Goal: Information Seeking & Learning: Learn about a topic

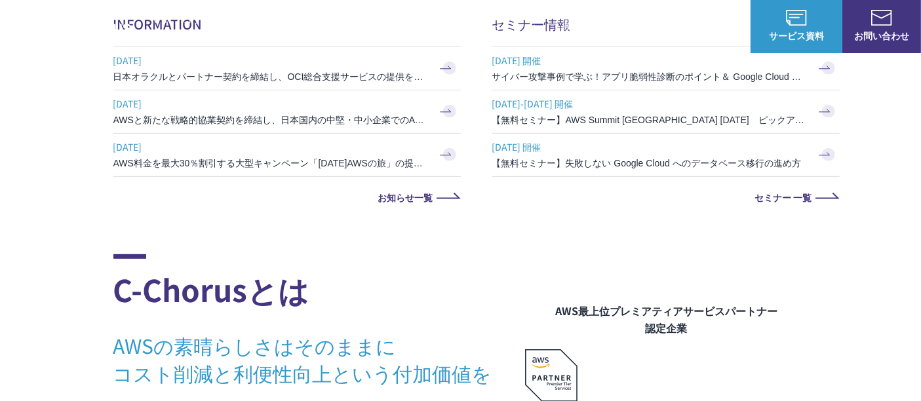
scroll to position [582, 0]
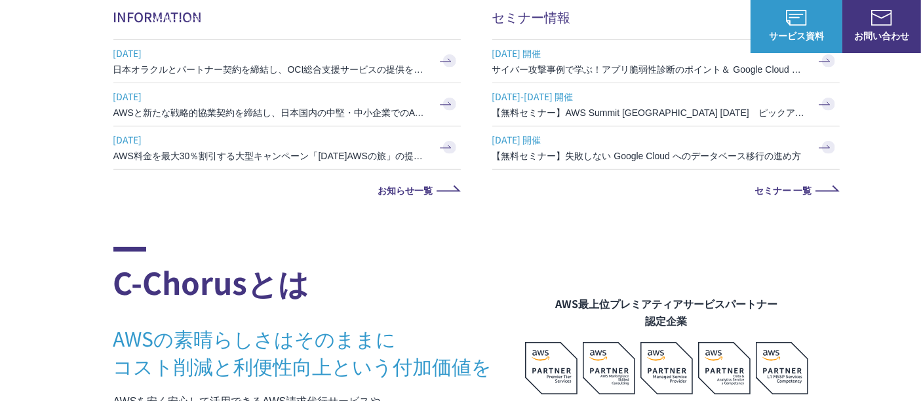
click at [354, 60] on span "[DATE]" at bounding box center [270, 53] width 315 height 20
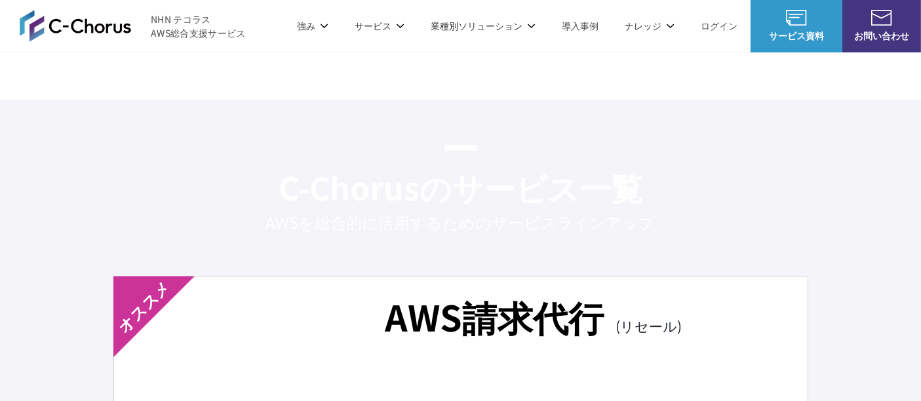
scroll to position [2112, 0]
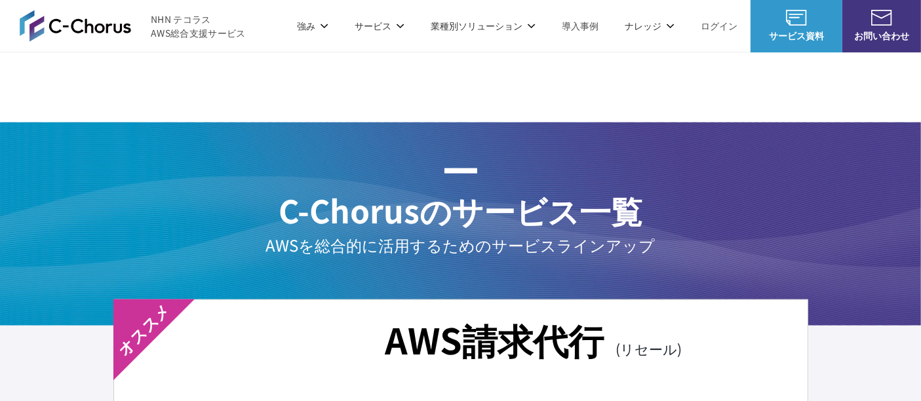
click at [188, 84] on link "C-Chorusの強み" at bounding box center [167, 78] width 68 height 13
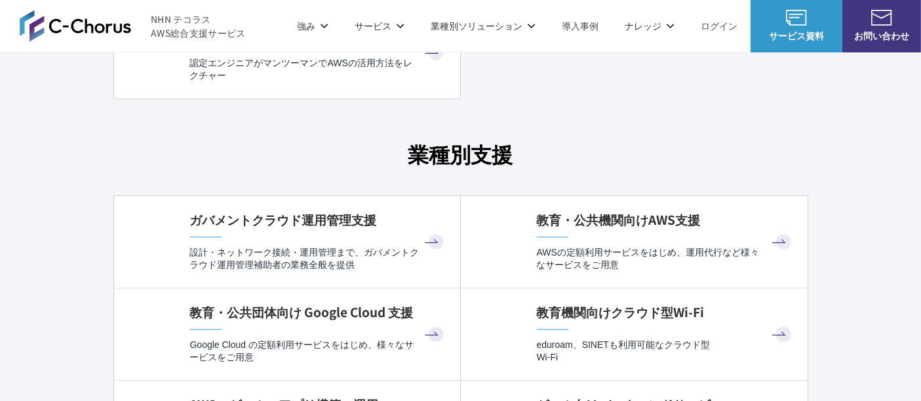
scroll to position [3423, 0]
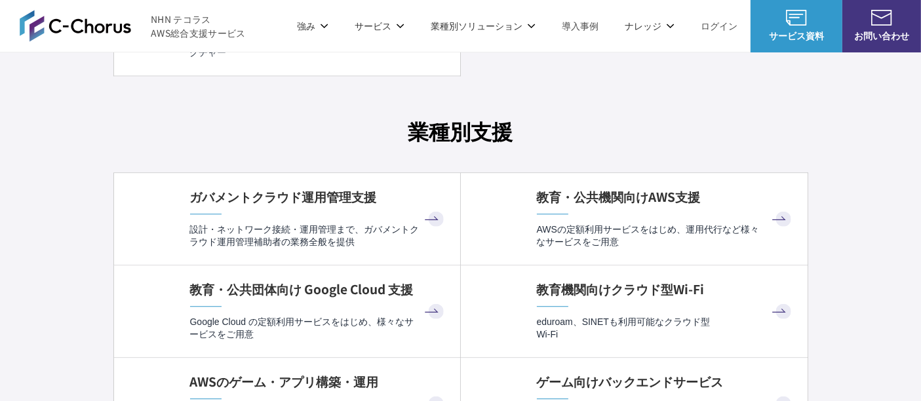
click at [298, 237] on p "設計・ネットワーク接続・運用管理まで、ガバメントクラウド運用管理補助者の業務全般を提供" at bounding box center [318, 237] width 257 height 26
click at [358, 238] on p "設計・ネットワーク接続・運用管理まで、ガバメントクラウド運用管理補助者の業務全般を提供" at bounding box center [318, 237] width 257 height 26
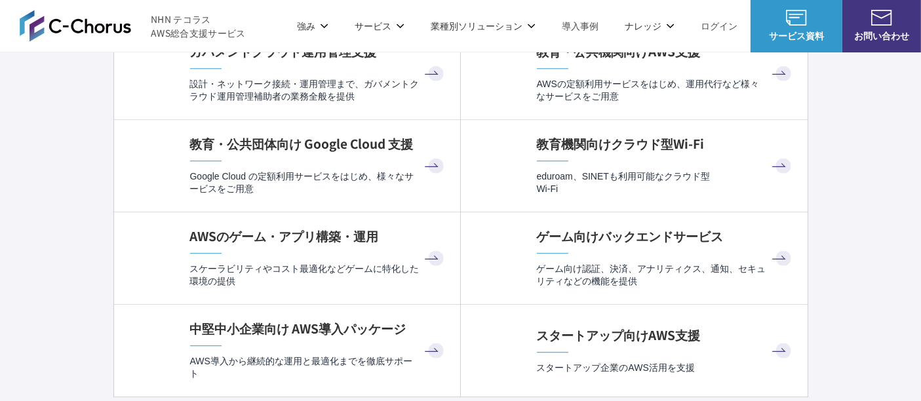
scroll to position [3496, 0]
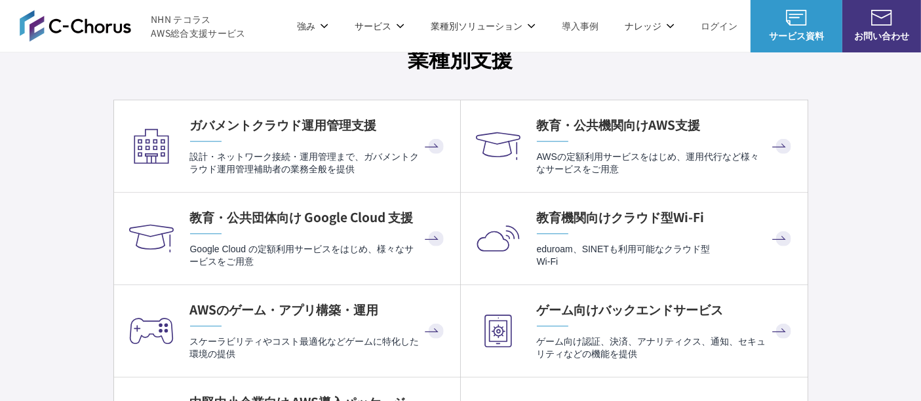
click at [585, 116] on h4 "教育・公共機関向けAWS支援" at bounding box center [666, 125] width 258 height 18
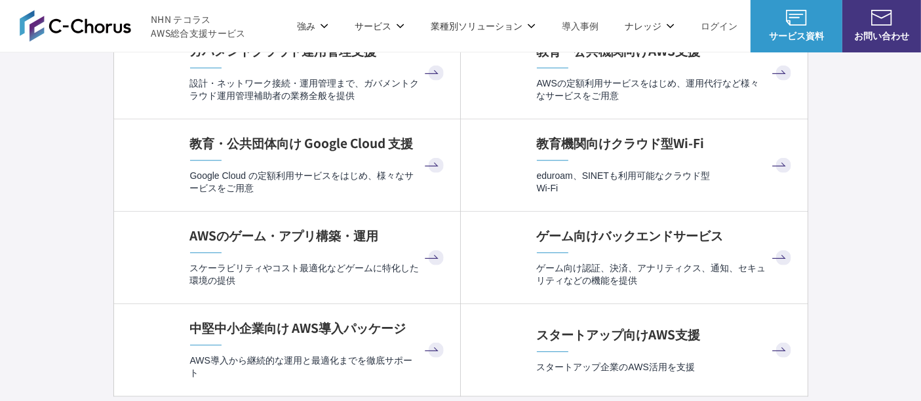
scroll to position [3641, 0]
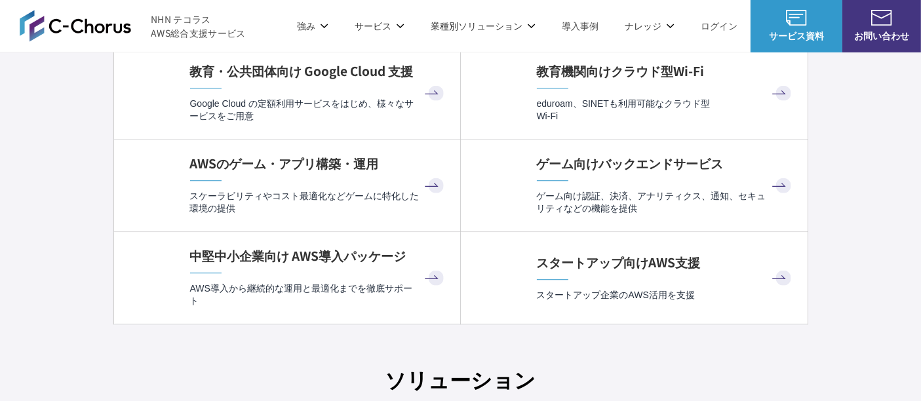
click at [323, 256] on h4 "中堅中小企業向け AWS導入パッケージ" at bounding box center [318, 256] width 257 height 18
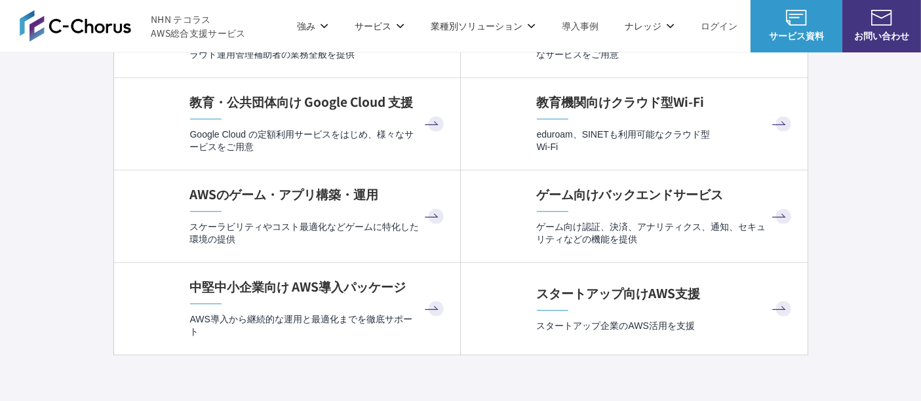
scroll to position [3641, 0]
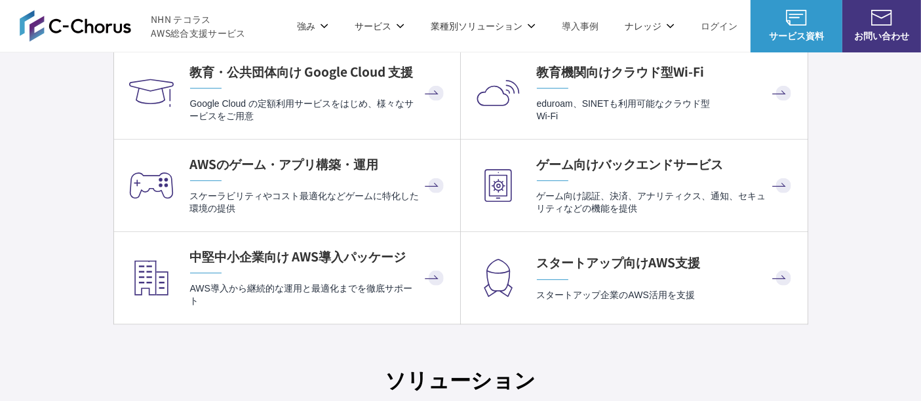
click at [526, 160] on link "ゲーム向けバックエンドサービス ゲーム向け認証、決済、アナリティクス、通知、セキュリティなどの機能を提供" at bounding box center [634, 186] width 347 height 92
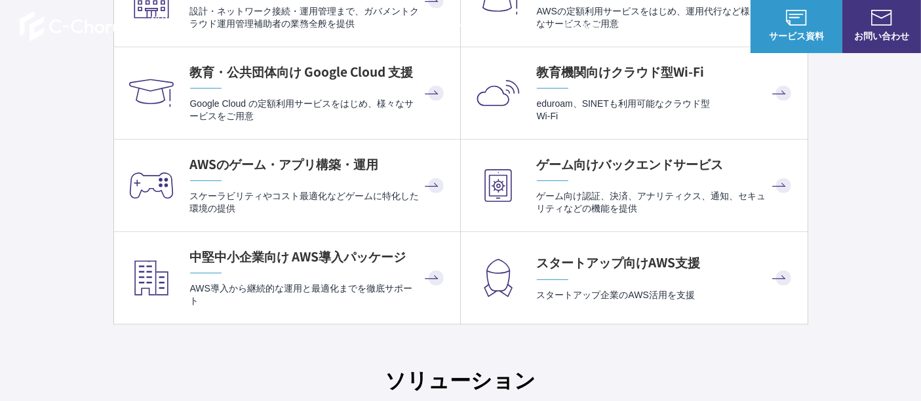
scroll to position [3641, 0]
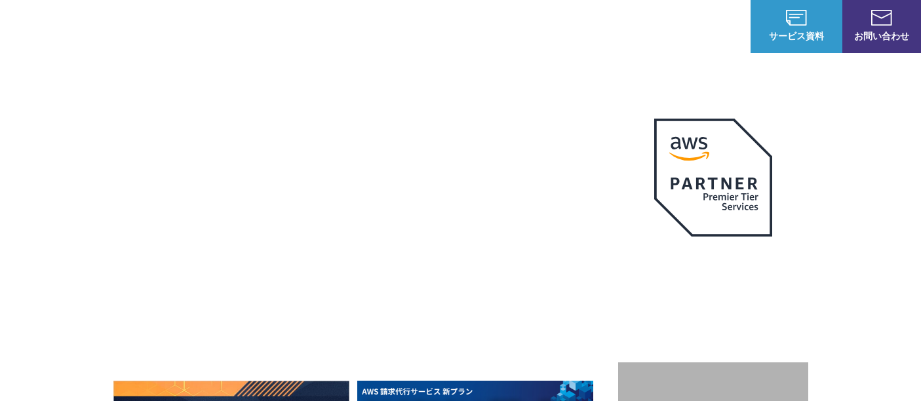
scroll to position [3641, 0]
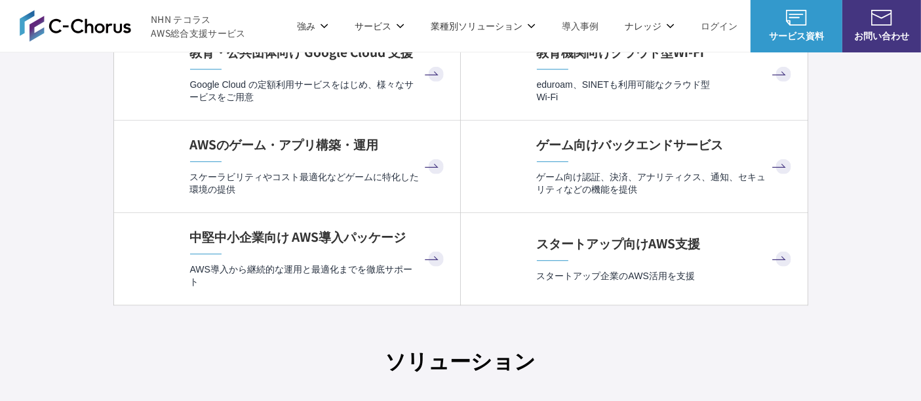
scroll to position [3568, 0]
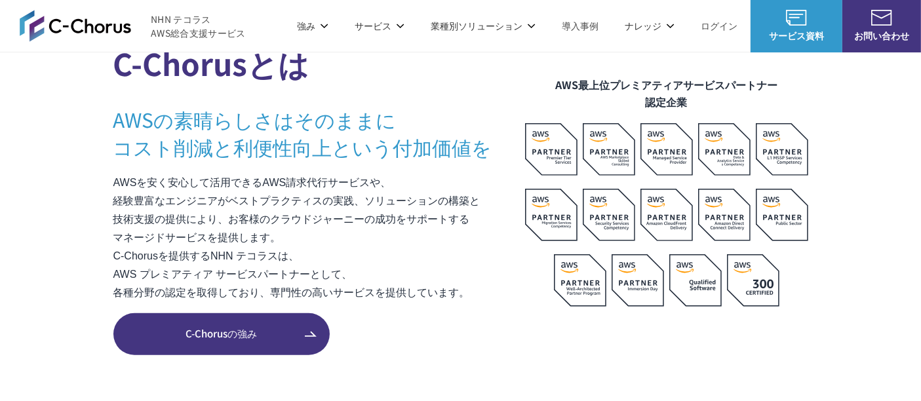
scroll to position [947, 0]
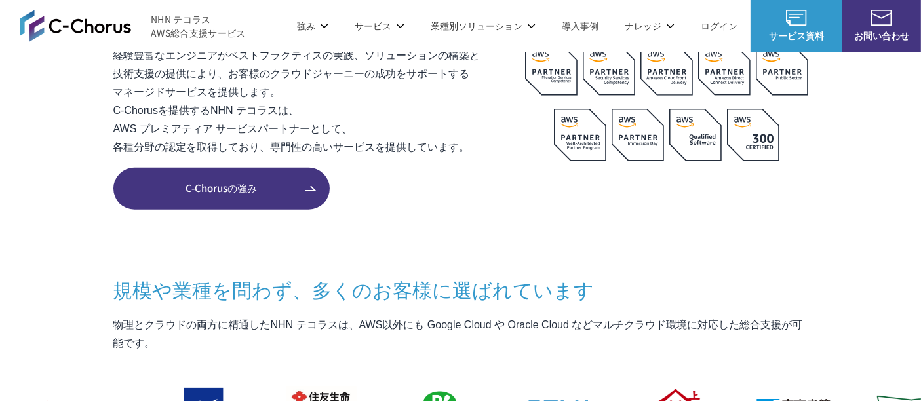
click at [290, 181] on span "C-Chorusの強み" at bounding box center [221, 188] width 216 height 15
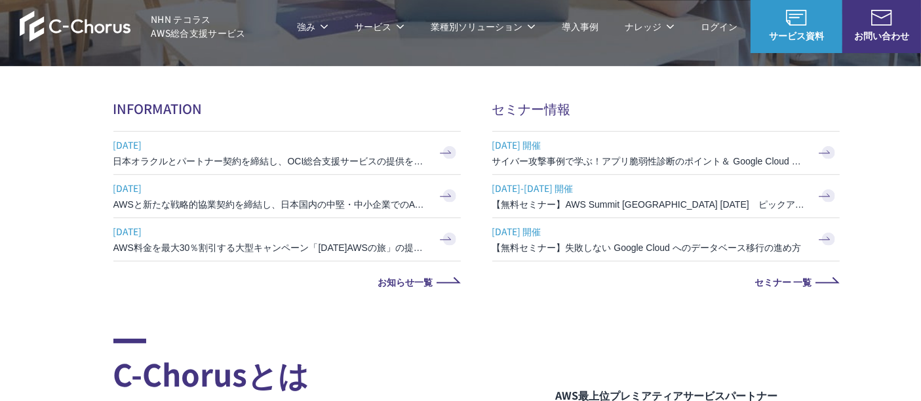
scroll to position [364, 0]
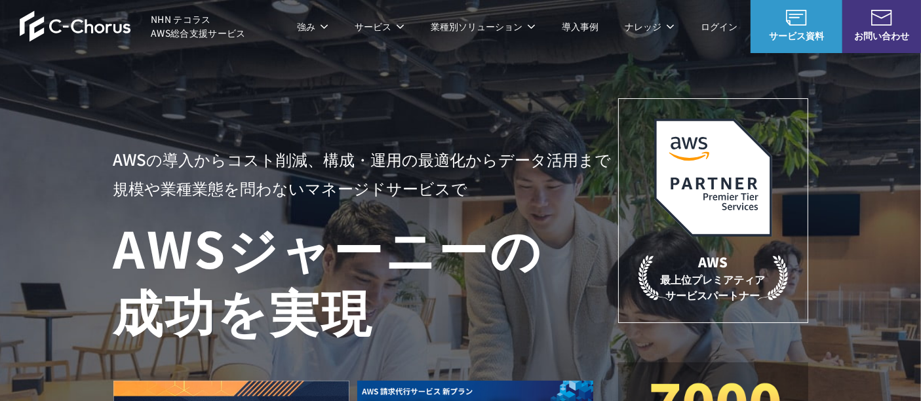
click at [184, 29] on span "NHN テコラス AWS総合支援サービス" at bounding box center [198, 26] width 95 height 28
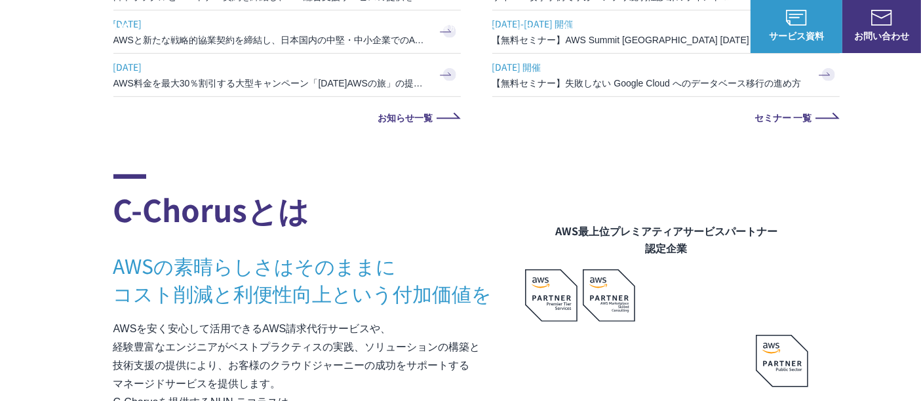
scroll to position [655, 0]
